Goal: Task Accomplishment & Management: Use online tool/utility

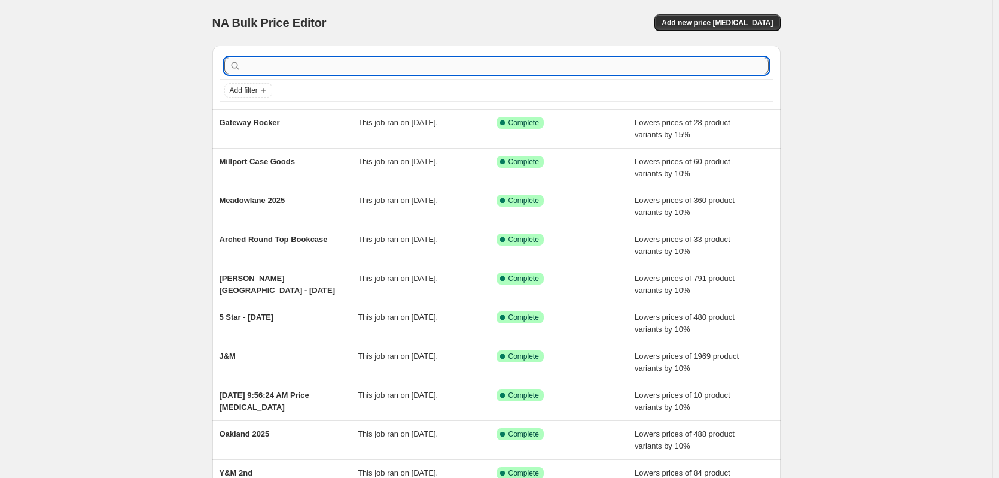
click at [424, 68] on input "text" at bounding box center [506, 65] width 525 height 17
click at [750, 26] on span "Add new price [MEDICAL_DATA]" at bounding box center [717, 23] width 111 height 10
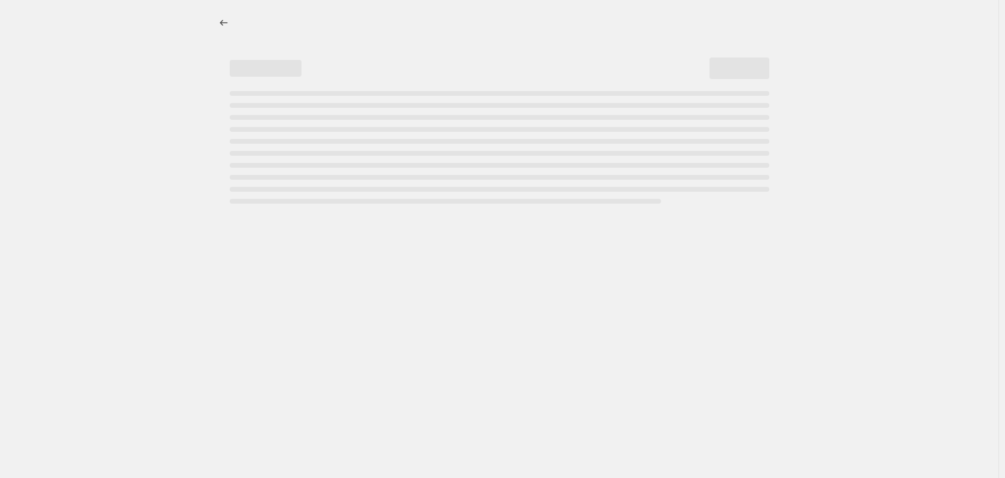
select select "percentage"
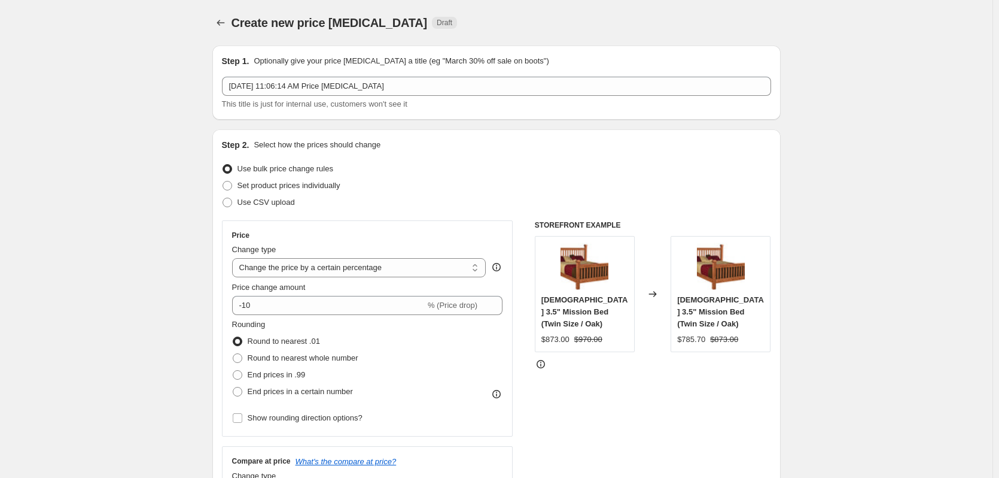
scroll to position [60, 0]
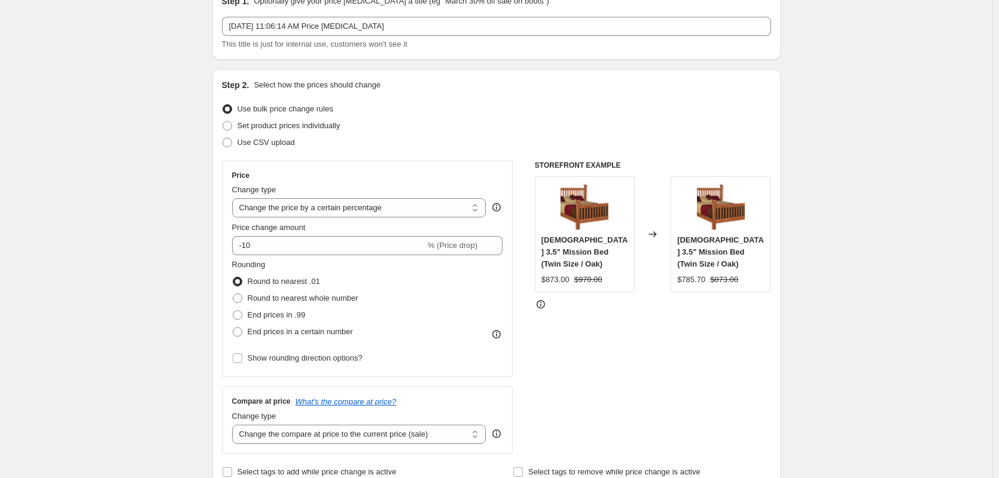
click at [354, 255] on div "Price Change type Change the price to a certain amount Change the price by a ce…" at bounding box center [367, 269] width 271 height 196
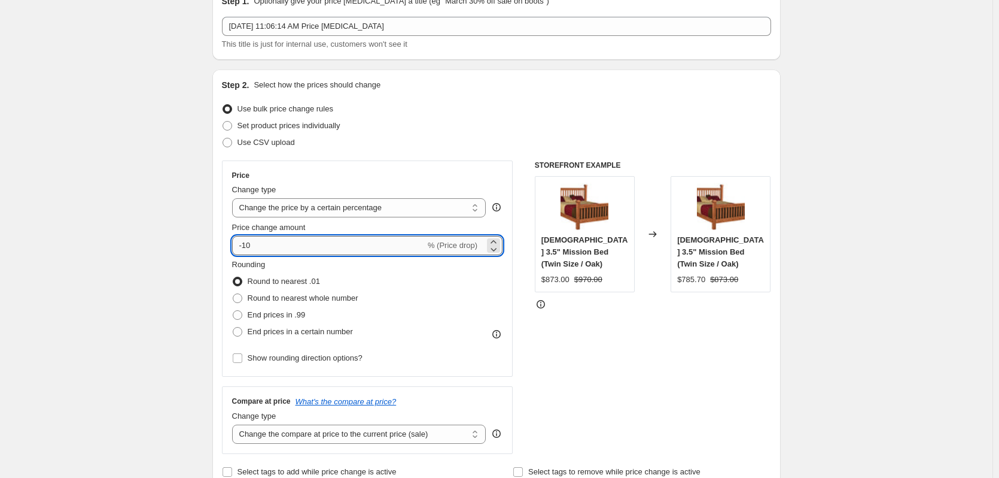
click at [358, 244] on input "-10" at bounding box center [328, 245] width 193 height 19
type input "-15"
click at [351, 302] on span "Round to nearest whole number" at bounding box center [303, 297] width 111 height 9
click at [233, 294] on input "Round to nearest whole number" at bounding box center [233, 293] width 1 height 1
radio input "true"
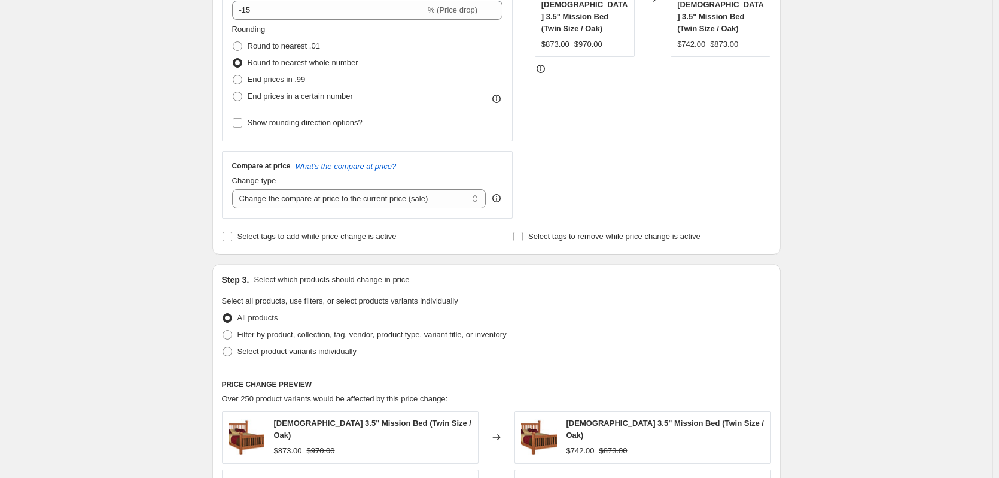
scroll to position [299, 0]
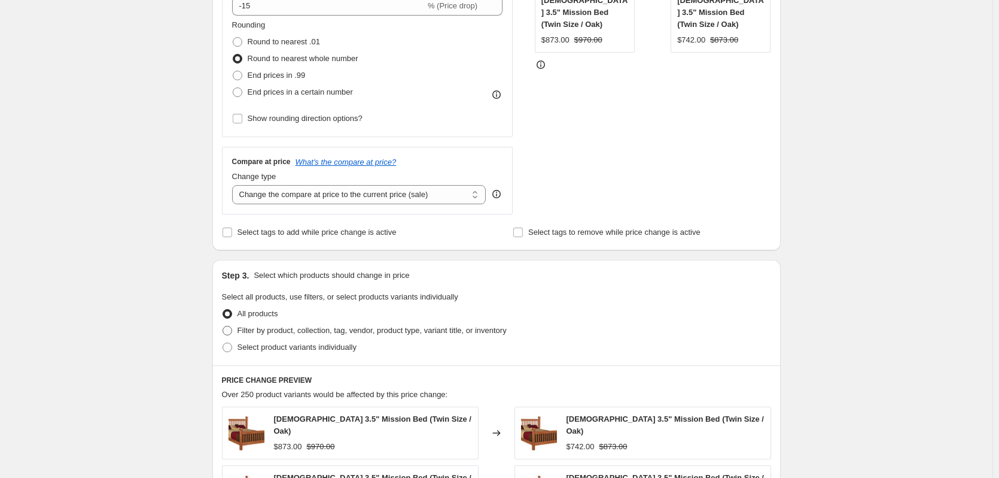
click at [391, 328] on span "Filter by product, collection, tag, vendor, product type, variant title, or inv…" at bounding box center [372, 330] width 269 height 9
click at [223, 326] on input "Filter by product, collection, tag, vendor, product type, variant title, or inv…" at bounding box center [223, 326] width 1 height 1
radio input "true"
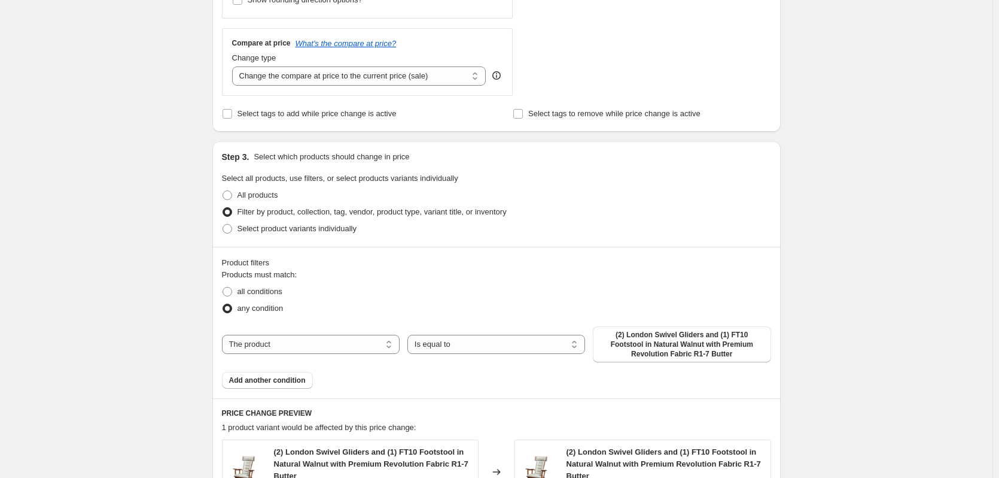
scroll to position [419, 0]
click at [619, 333] on span "(2) London Swivel Gliders and (1) FT10 Footstool in Natural Walnut with Premium…" at bounding box center [681, 343] width 163 height 29
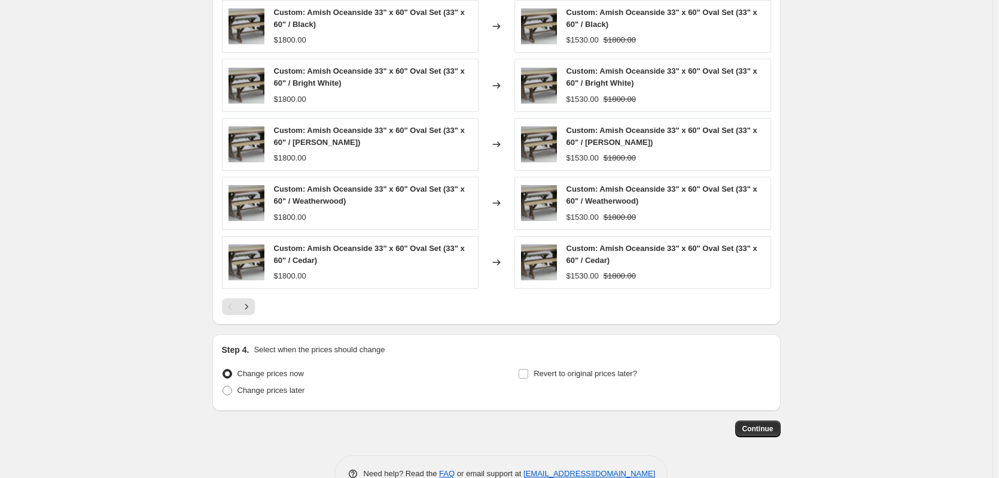
scroll to position [873, 0]
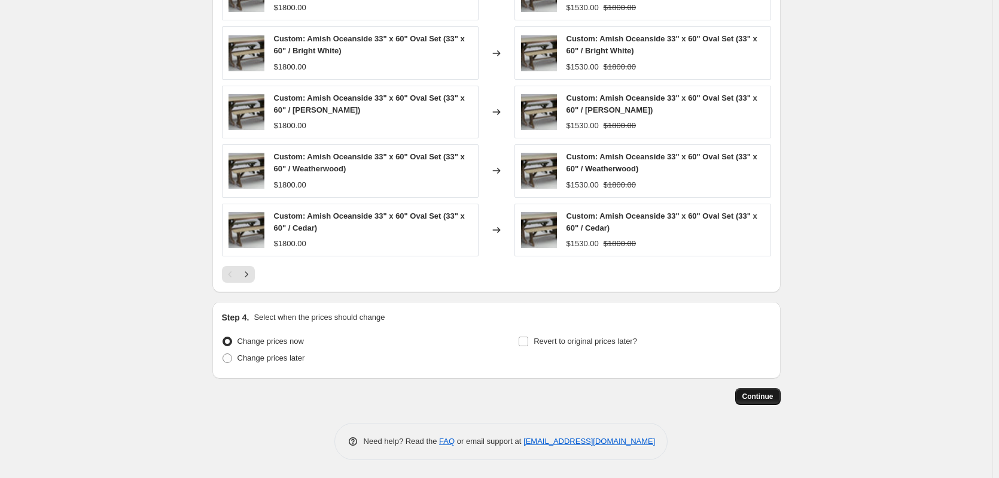
click at [777, 395] on button "Continue" at bounding box center [758, 396] width 45 height 17
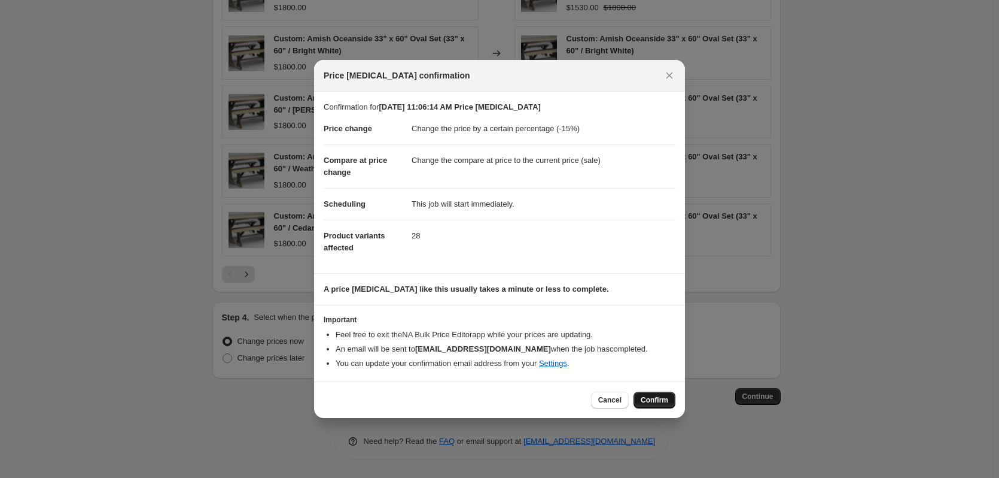
click at [670, 396] on button "Confirm" at bounding box center [655, 399] width 42 height 17
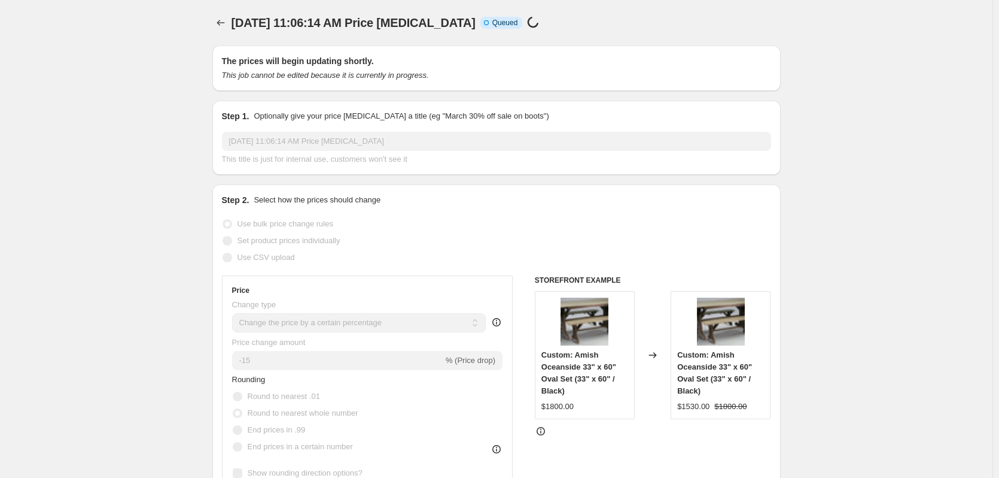
select select "percentage"
